Goal: Task Accomplishment & Management: Complete application form

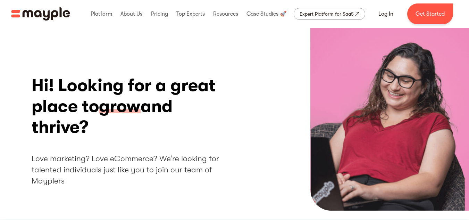
scroll to position [1841, 0]
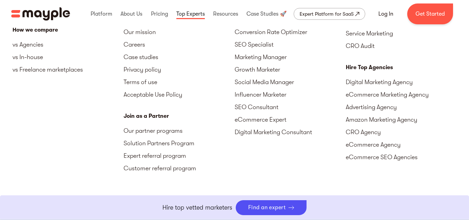
drag, startPoint x: 200, startPoint y: 16, endPoint x: 194, endPoint y: 16, distance: 6.6
click at [194, 16] on link at bounding box center [191, 14] width 32 height 22
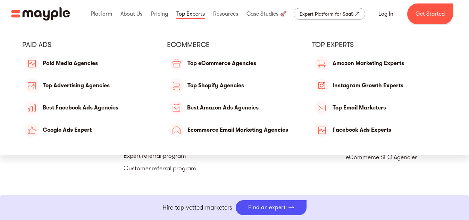
scroll to position [1843, 0]
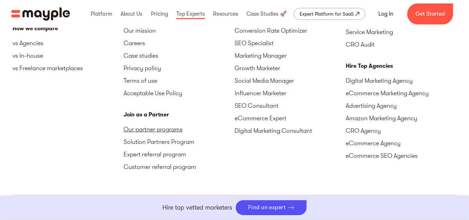
drag, startPoint x: 194, startPoint y: 16, endPoint x: 156, endPoint y: 69, distance: 65.2
click at [156, 123] on link "Our partner programs" at bounding box center [179, 129] width 111 height 13
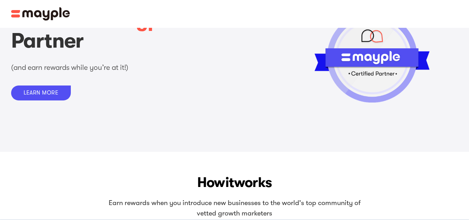
scroll to position [51, 0]
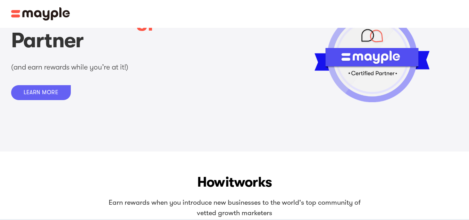
click at [61, 98] on link "LEARN MORE" at bounding box center [41, 92] width 60 height 15
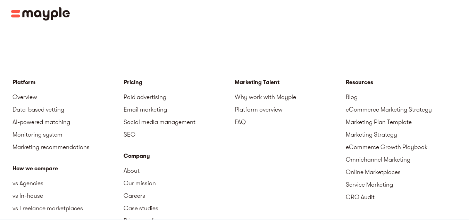
scroll to position [1092, 0]
click at [240, 90] on link "Why work with Mayple" at bounding box center [290, 96] width 111 height 13
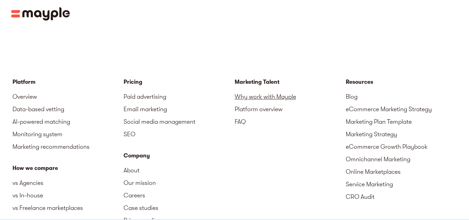
click at [240, 90] on link "Why work with Mayple" at bounding box center [290, 96] width 111 height 13
click at [288, 90] on link "Why work with Mayple" at bounding box center [290, 96] width 111 height 13
click at [243, 115] on link "FAQ" at bounding box center [290, 121] width 111 height 13
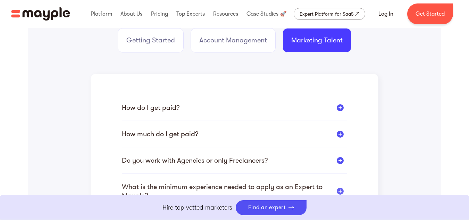
scroll to position [142, 0]
click at [339, 108] on div at bounding box center [340, 107] width 7 height 7
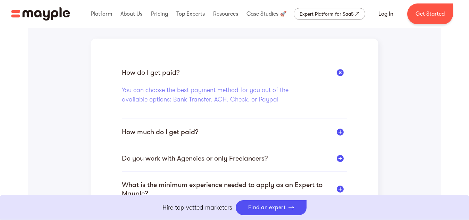
scroll to position [179, 0]
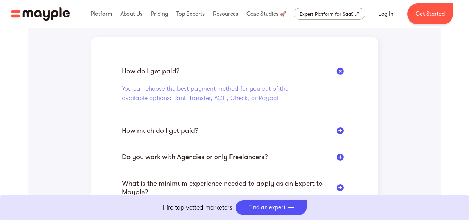
click at [339, 126] on div "How much do I get paid?" at bounding box center [234, 130] width 225 height 9
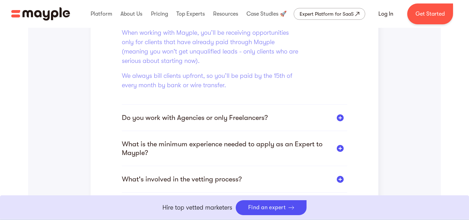
scroll to position [288, 0]
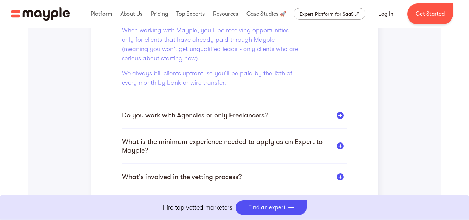
click at [345, 116] on div "Do you work with Agencies or only Freelancers?" at bounding box center [234, 115] width 225 height 9
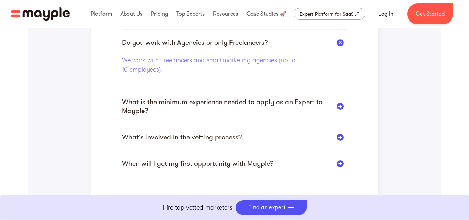
scroll to position [258, 0]
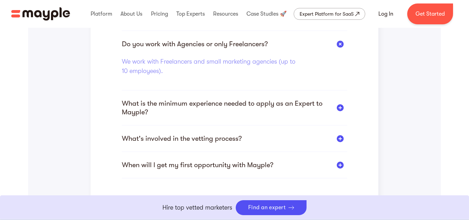
click at [344, 113] on div "What is the minimum experience needed to apply as an Expert to Mayple?" at bounding box center [234, 107] width 225 height 17
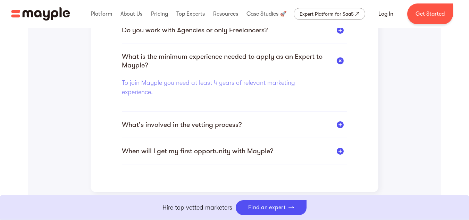
scroll to position [273, 0]
click at [343, 119] on div "How do I get paid? You can choose the best payment method for you out of the av…" at bounding box center [234, 53] width 225 height 221
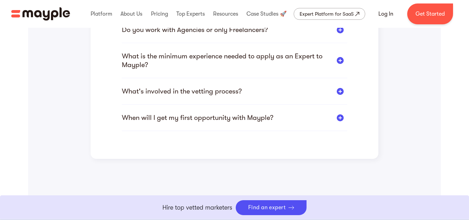
click at [338, 95] on div "What's involved in the vetting process?" at bounding box center [234, 91] width 225 height 9
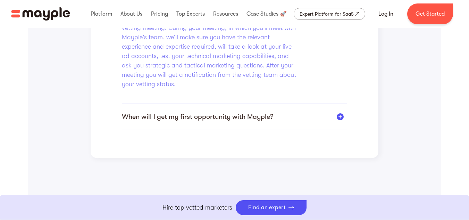
scroll to position [373, 0]
click at [343, 115] on div at bounding box center [340, 116] width 7 height 7
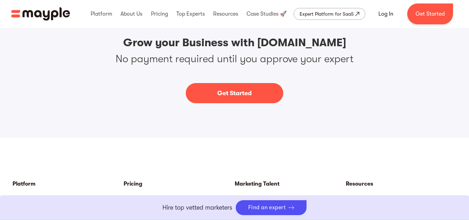
scroll to position [876, 0]
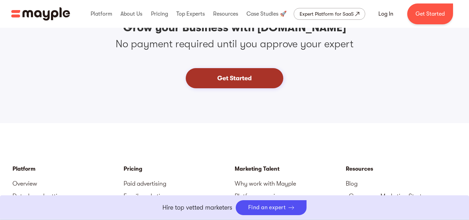
click at [248, 86] on link "Get Started" at bounding box center [235, 78] width 98 height 20
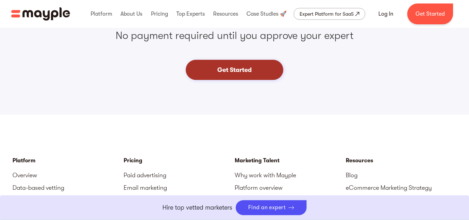
scroll to position [848, 0]
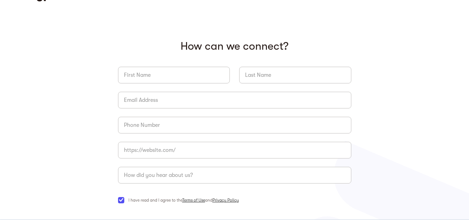
scroll to position [15, 0]
click at [216, 78] on input "briefForm" at bounding box center [174, 76] width 112 height 17
type input "Jenna"
type input "Allerson"
click at [208, 97] on input "briefForm" at bounding box center [234, 101] width 233 height 17
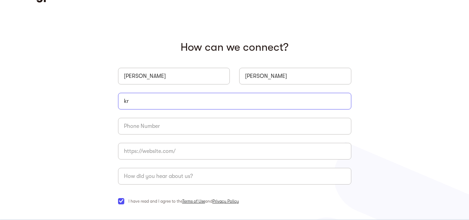
type input "k"
type input "jennaallerson@gmail.com"
type input "651-270-9305"
click at [201, 158] on input "briefForm" at bounding box center [234, 151] width 233 height 17
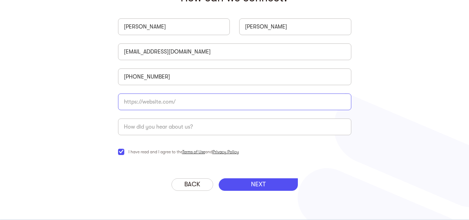
scroll to position [8, 0]
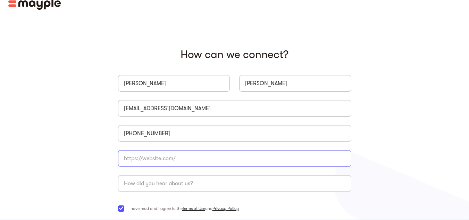
paste input "https://www.linkedin.com/in/jennaallerson/"
type input "https://www.linkedin.com/in/jennaallerson/"
click at [197, 182] on input "briefForm" at bounding box center [234, 183] width 233 height 17
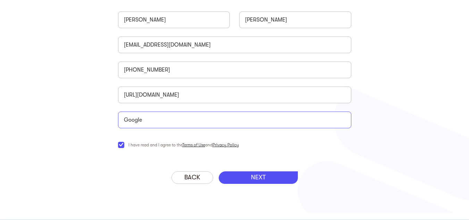
type input "Google"
click at [254, 177] on p "NEXT" at bounding box center [258, 178] width 15 height 8
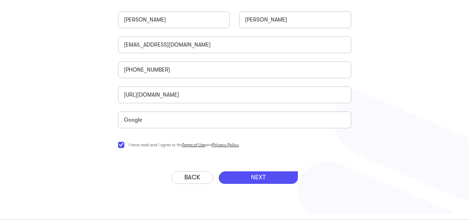
click at [254, 177] on p "NEXT" at bounding box center [258, 178] width 15 height 8
click at [288, 177] on div "NEXT" at bounding box center [258, 177] width 79 height 13
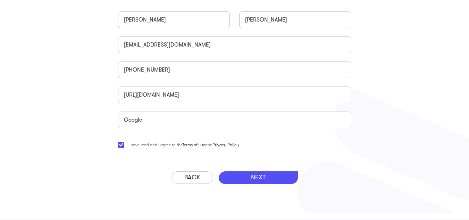
click at [288, 177] on div "NEXT" at bounding box center [258, 177] width 79 height 13
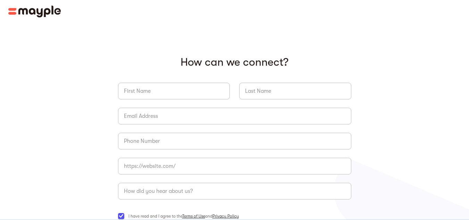
click at [162, 85] on input "briefForm" at bounding box center [174, 91] width 112 height 17
type input "[PERSON_NAME]"
click at [181, 111] on input "briefForm" at bounding box center [234, 116] width 233 height 17
click at [186, 117] on input "briefForm" at bounding box center [234, 116] width 233 height 17
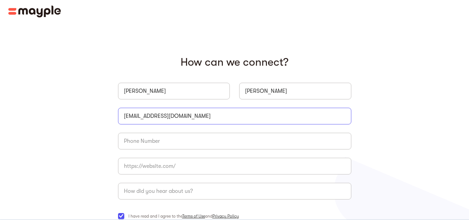
type input "[EMAIL_ADDRESS][DOMAIN_NAME]"
type input "W"
type input "[PHONE_NUMBER]"
paste input "[URL][DOMAIN_NAME]"
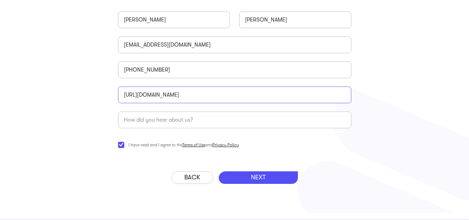
type input "[URL][DOMAIN_NAME]"
drag, startPoint x: 187, startPoint y: 117, endPoint x: 169, endPoint y: 120, distance: 17.9
click at [169, 120] on input "briefForm" at bounding box center [234, 120] width 233 height 17
type input "ChatGPT"
click at [235, 177] on div "NEXT" at bounding box center [258, 177] width 79 height 13
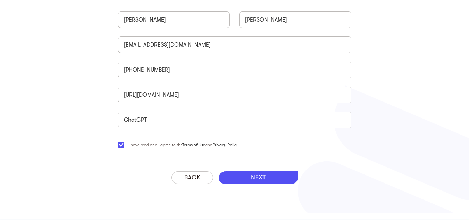
click at [235, 177] on div "NEXT" at bounding box center [258, 177] width 79 height 13
click at [260, 180] on p "NEXT" at bounding box center [258, 178] width 15 height 8
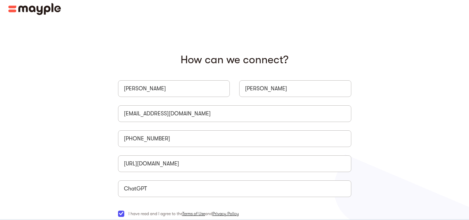
scroll to position [2, 0]
